Goal: Browse casually: Explore the website without a specific task or goal

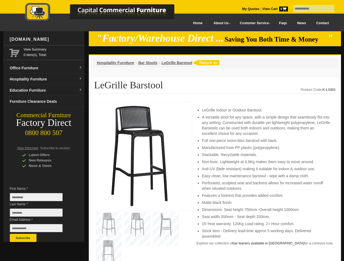
click at [310, 9] on input "text" at bounding box center [313, 8] width 41 height 7
click at [40, 214] on input "Last Name *" at bounding box center [36, 213] width 53 height 8
click at [23, 238] on button "Subscribe" at bounding box center [23, 238] width 27 height 8
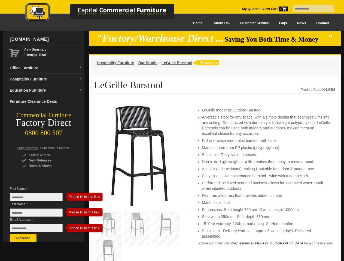
click at [215, 182] on li "Perforated, sculpted seat and backrest allows for increased water runoff when s…" at bounding box center [266, 185] width 128 height 11
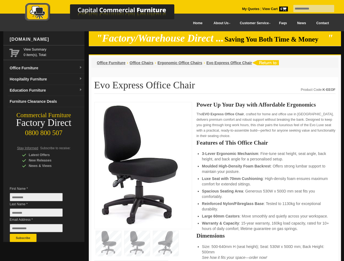
click at [310, 9] on input "text" at bounding box center [313, 8] width 41 height 7
click at [40, 214] on input "Last Name *" at bounding box center [36, 213] width 53 height 8
click at [23, 238] on button "Subscribe" at bounding box center [23, 238] width 27 height 8
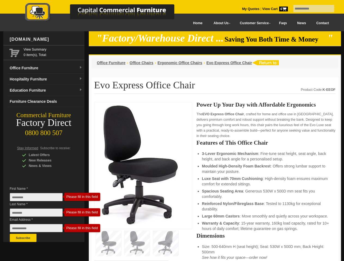
click at [215, 182] on li "Luxe Seat with 70mm Cushioning : High-density foam ensures maximum comfort for …" at bounding box center [266, 181] width 128 height 11
